Goal: Task Accomplishment & Management: Manage account settings

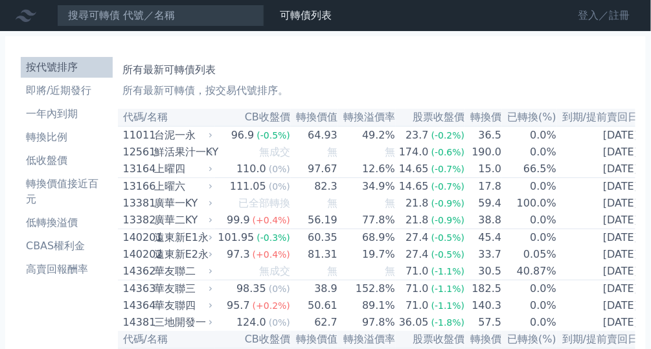
click at [606, 14] on link "登入／註冊" at bounding box center [604, 15] width 73 height 21
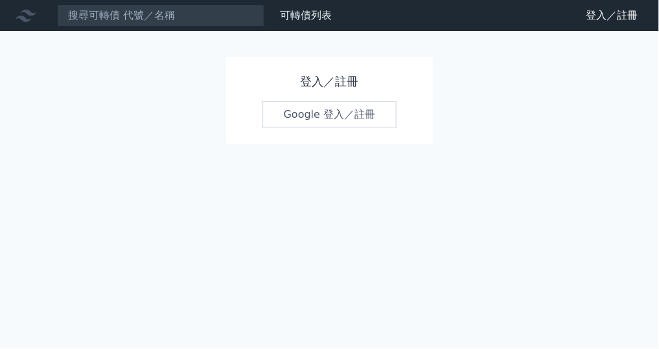
click at [312, 124] on link "Google 登入／註冊" at bounding box center [329, 114] width 135 height 27
click at [313, 121] on link "Google 登入／註冊" at bounding box center [329, 114] width 135 height 27
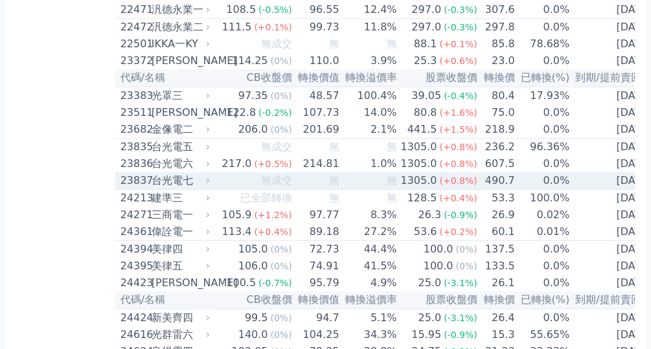
scroll to position [881, 0]
